Goal: Transaction & Acquisition: Purchase product/service

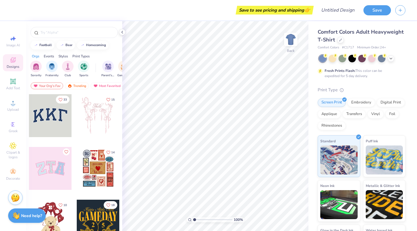
click at [342, 36] on div "Comfort Colors Adult Heavyweight T-Shirt" at bounding box center [362, 36] width 88 height 16
click at [341, 39] on icon at bounding box center [340, 39] width 3 height 3
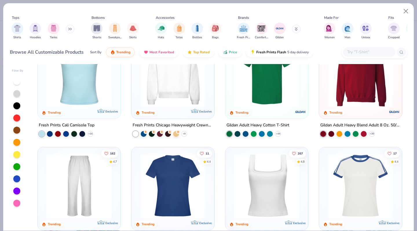
scroll to position [174, 0]
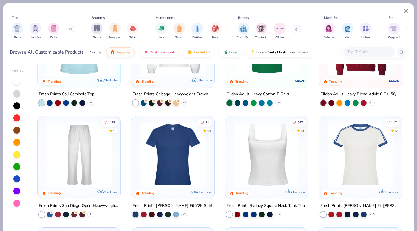
click at [257, 165] on img at bounding box center [266, 155] width 71 height 66
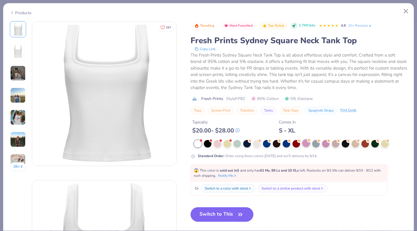
click at [307, 144] on div at bounding box center [307, 143] width 8 height 8
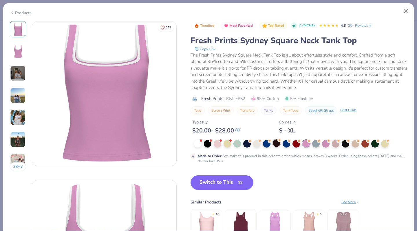
click at [278, 145] on div at bounding box center [277, 143] width 8 height 8
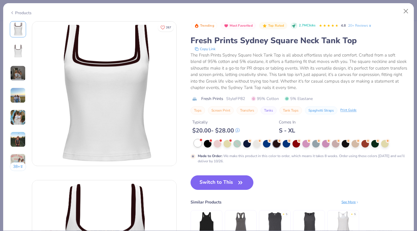
click at [200, 142] on div at bounding box center [198, 143] width 8 height 8
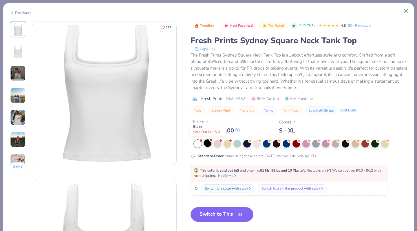
click at [207, 142] on div at bounding box center [208, 143] width 8 height 8
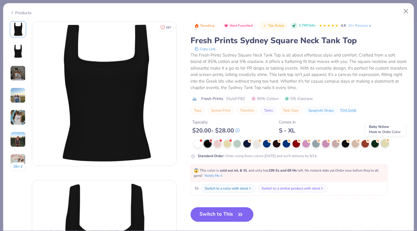
click at [385, 144] on div at bounding box center [385, 143] width 8 height 8
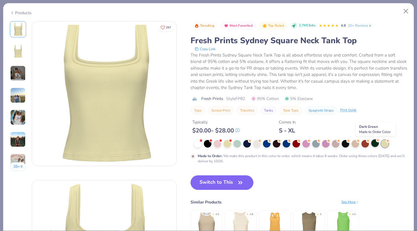
click at [374, 145] on div at bounding box center [376, 143] width 8 height 8
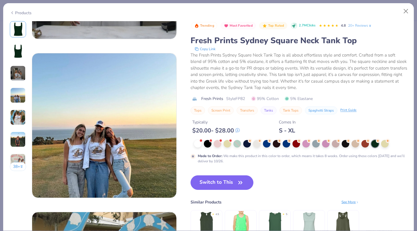
scroll to position [564, 0]
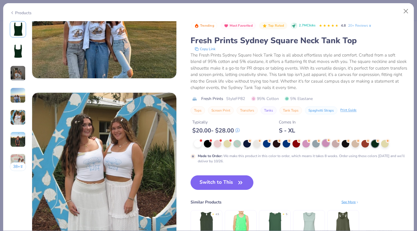
click at [327, 144] on div at bounding box center [326, 143] width 8 height 8
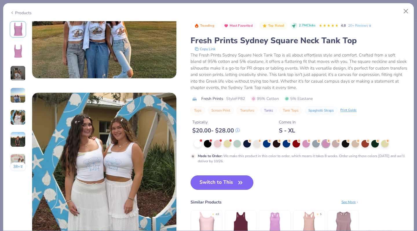
click at [15, 49] on img at bounding box center [18, 51] width 14 height 14
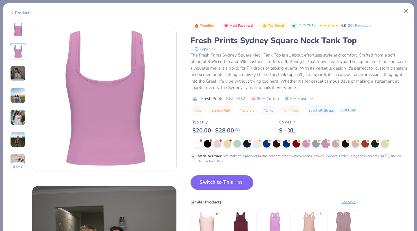
scroll to position [256, 0]
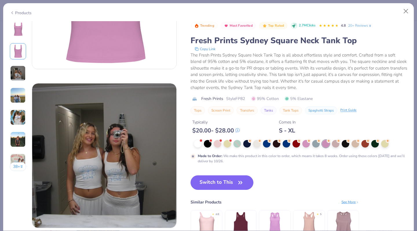
click at [19, 173] on div "38 +" at bounding box center [18, 98] width 17 height 154
click at [18, 167] on button "38 +" at bounding box center [18, 166] width 17 height 9
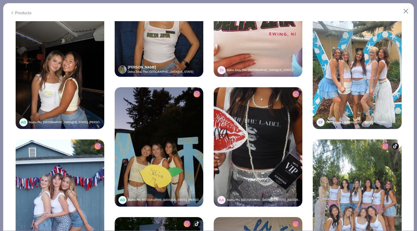
scroll to position [1255, 0]
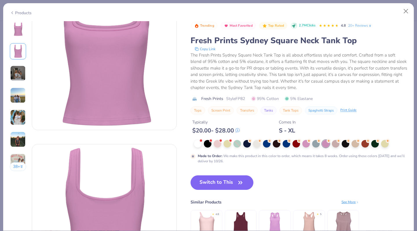
scroll to position [33, 0]
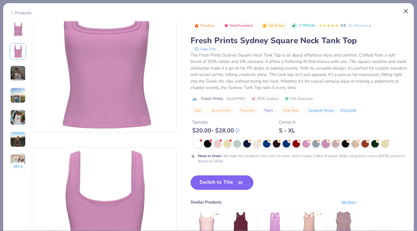
click at [407, 11] on button "Close" at bounding box center [406, 11] width 11 height 11
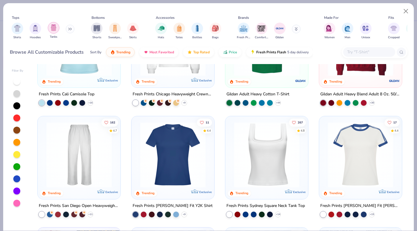
click at [53, 30] on img "filter for Tanks" at bounding box center [53, 27] width 6 height 7
